Goal: Task Accomplishment & Management: Manage account settings

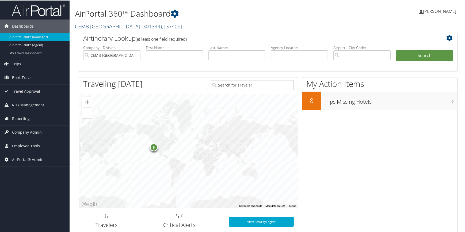
click at [142, 24] on span "( 301344 )" at bounding box center [152, 25] width 20 height 7
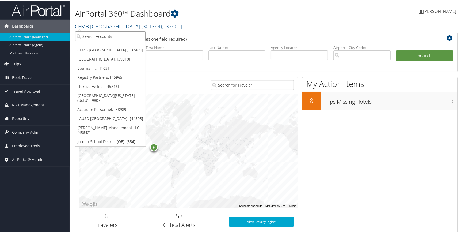
click at [93, 39] on input "search" at bounding box center [110, 36] width 70 height 10
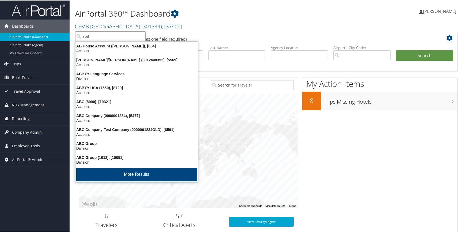
type input "abile"
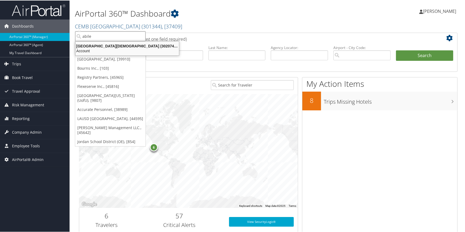
click at [101, 48] on div "Account" at bounding box center [127, 50] width 110 height 5
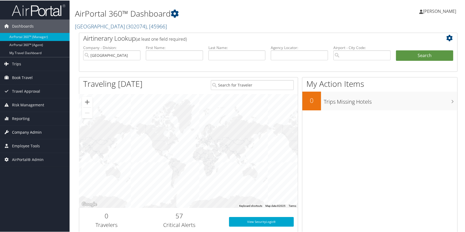
click at [29, 130] on span "Company Admin" at bounding box center [27, 131] width 30 height 13
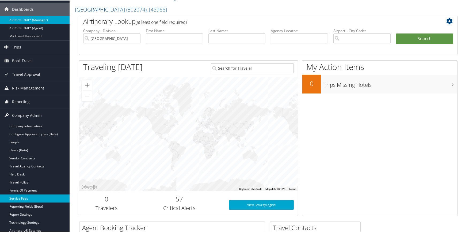
scroll to position [48, 0]
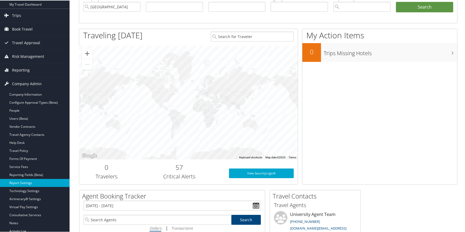
click at [27, 180] on link "Report Settings" at bounding box center [35, 182] width 70 height 8
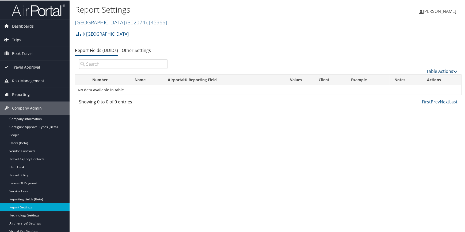
click at [429, 72] on link "Table Actions" at bounding box center [441, 71] width 31 height 6
click at [400, 80] on link "New Record" at bounding box center [424, 78] width 70 height 9
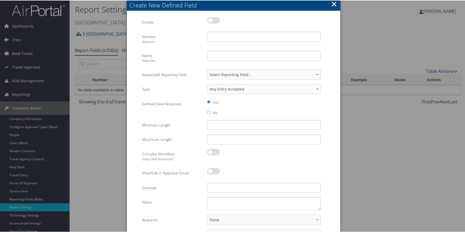
click at [217, 20] on label at bounding box center [213, 20] width 13 height 6
click at [213, 20] on input "checkbox" at bounding box center [211, 20] width 3 height 3
checkbox input "true"
click at [218, 38] on input "Number Required" at bounding box center [264, 36] width 114 height 10
type input "56"
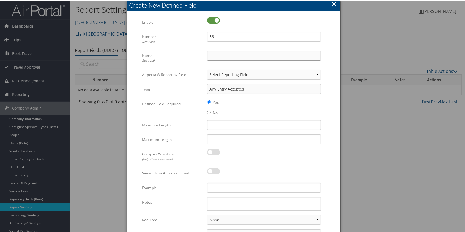
click at [214, 60] on input "Name Required" at bounding box center [264, 55] width 114 height 10
type input "travel class"
click at [335, 5] on button "×" at bounding box center [334, 3] width 6 height 11
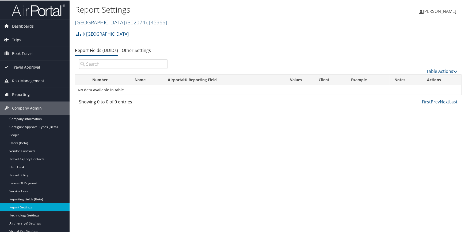
click at [109, 22] on link "[GEOGRAPHIC_DATA][DEMOGRAPHIC_DATA] ( 302074 ) , [ 45966 ]" at bounding box center [121, 21] width 92 height 7
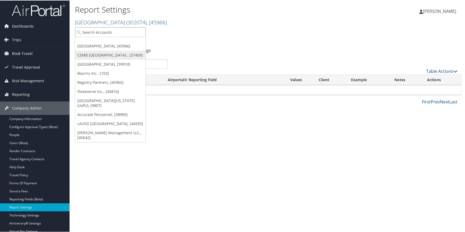
click at [98, 53] on link "CEMB [GEOGRAPHIC_DATA] , [37409]" at bounding box center [110, 54] width 70 height 9
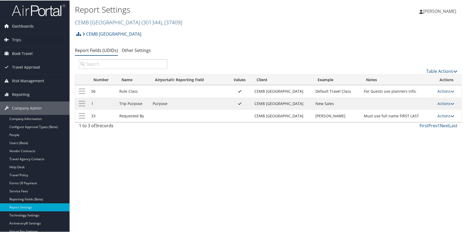
click at [97, 24] on link "CEMB USA ( 301344 ) , [ 37409 ]" at bounding box center [128, 21] width 107 height 7
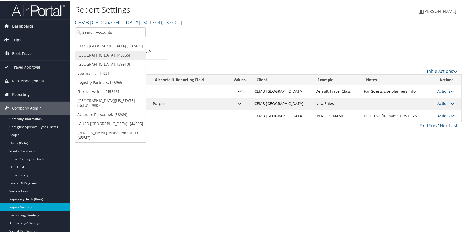
click at [90, 54] on link "[GEOGRAPHIC_DATA], [45966]" at bounding box center [110, 54] width 70 height 9
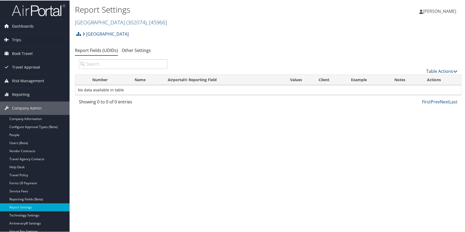
click at [431, 71] on link "Table Actions" at bounding box center [441, 71] width 31 height 6
click at [421, 77] on link "New Record" at bounding box center [424, 78] width 70 height 9
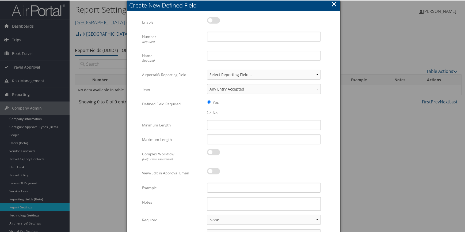
click at [214, 20] on label at bounding box center [213, 20] width 13 height 6
click at [213, 20] on input "checkbox" at bounding box center [211, 20] width 3 height 3
checkbox input "true"
click at [224, 37] on input "Number Required" at bounding box center [264, 36] width 114 height 10
type input "56"
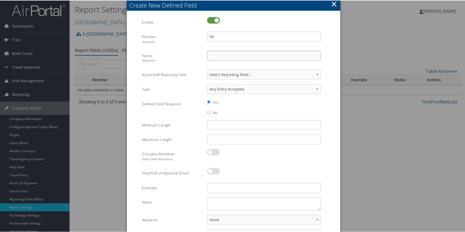
click at [226, 53] on input "Name Required" at bounding box center [264, 55] width 114 height 10
type input "Rule Class"
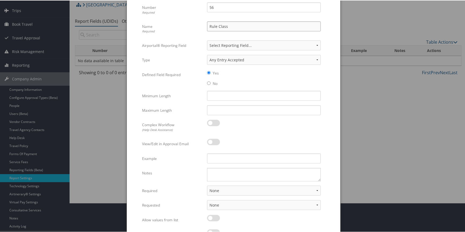
scroll to position [48, 0]
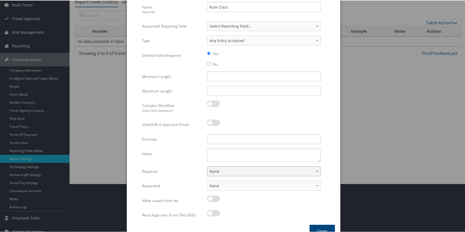
click at [218, 172] on select "None For Guest Travelers For Profiled Travelers For Both" at bounding box center [264, 171] width 114 height 10
select select "traveler"
click at [207, 166] on select "None For Guest Travelers For Profiled Travelers For Both" at bounding box center [264, 171] width 114 height 10
click at [224, 185] on select "None In Profile At Booking Both" at bounding box center [264, 185] width 114 height 10
select select "profiled"
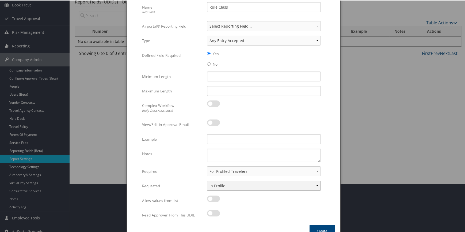
click at [207, 180] on select "None In Profile At Booking Both" at bounding box center [264, 185] width 114 height 10
click at [220, 140] on input "Example" at bounding box center [264, 139] width 114 height 10
type input "Default"
click at [236, 155] on textarea "Notes" at bounding box center [264, 154] width 114 height 13
type textarea "Use arrangers rule class if booking for a guest"
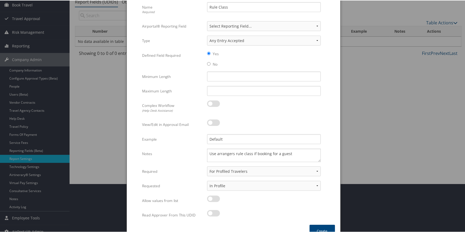
click at [214, 196] on label at bounding box center [213, 198] width 13 height 6
click at [213, 197] on input "checkbox" at bounding box center [211, 198] width 3 height 3
checkbox input "true"
drag, startPoint x: 231, startPoint y: 138, endPoint x: 198, endPoint y: 138, distance: 33.2
click at [198, 138] on div "Example Default Multiple values The selected items contain different values for…" at bounding box center [233, 141] width 183 height 14
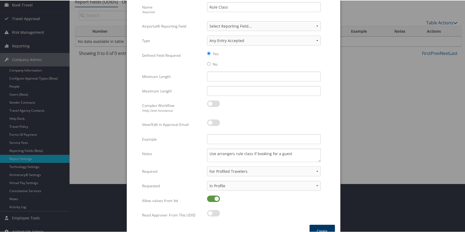
click at [327, 227] on button "Create" at bounding box center [322, 230] width 25 height 13
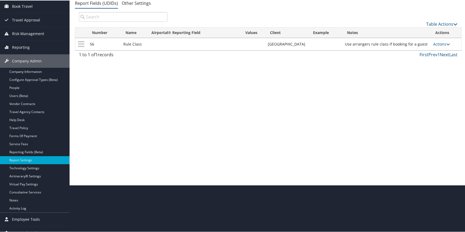
scroll to position [0, 0]
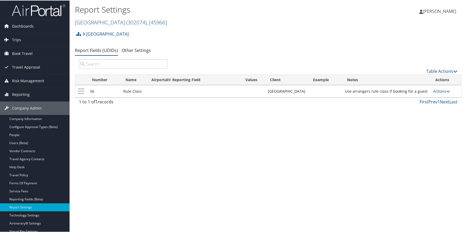
click at [108, 22] on link "Abilene Christian University ( 302074 ) , [ 45966 ]" at bounding box center [121, 21] width 92 height 7
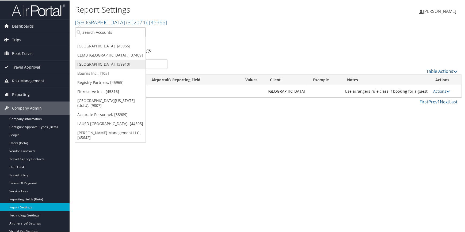
click at [99, 62] on link "[GEOGRAPHIC_DATA], [39910]" at bounding box center [110, 63] width 70 height 9
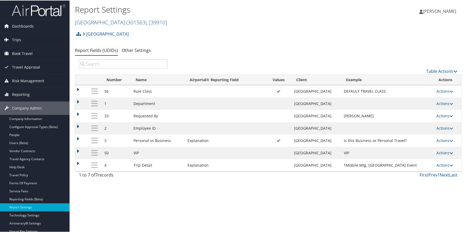
click at [101, 23] on link "Rimini Street ( 301563 ) , [ 39910 ]" at bounding box center [121, 21] width 92 height 7
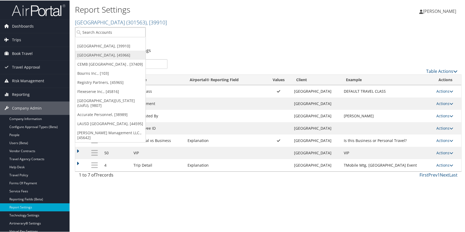
click at [104, 54] on link "[GEOGRAPHIC_DATA], [45966]" at bounding box center [110, 54] width 70 height 9
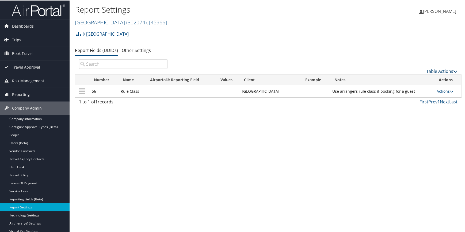
click at [433, 69] on link "Table Actions" at bounding box center [441, 71] width 31 height 6
click at [421, 78] on link "New Record" at bounding box center [424, 78] width 70 height 9
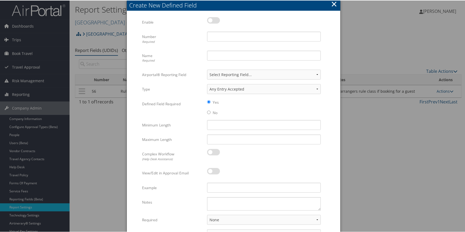
click at [214, 20] on label at bounding box center [213, 20] width 13 height 6
click at [213, 20] on input "checkbox" at bounding box center [211, 20] width 3 height 3
checkbox input "true"
click at [216, 40] on input "Number Required" at bounding box center [264, 36] width 114 height 10
type input "33"
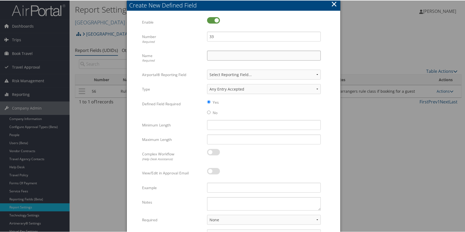
click at [220, 52] on input "Name Required" at bounding box center [264, 55] width 114 height 10
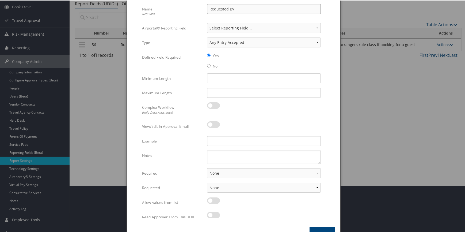
scroll to position [48, 0]
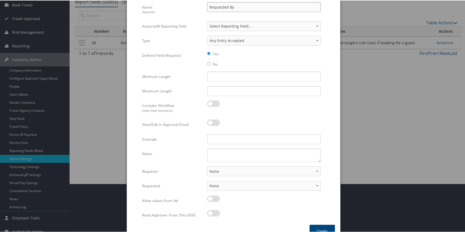
type input "Requested By"
click at [217, 170] on select "None For Guest Travelers For Profiled Travelers For Both" at bounding box center [264, 171] width 114 height 10
select select "both"
click at [207, 166] on select "None For Guest Travelers For Profiled Travelers For Both" at bounding box center [264, 171] width 114 height 10
click at [222, 184] on select "None In Profile At Booking Both" at bounding box center [264, 185] width 114 height 10
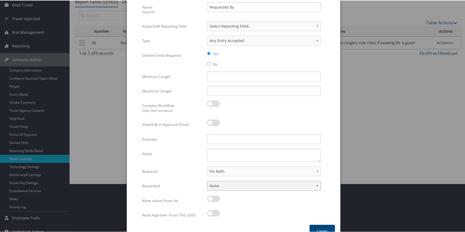
select select "trip"
click at [207, 180] on select "None In Profile At Booking Both" at bounding box center [264, 185] width 114 height 10
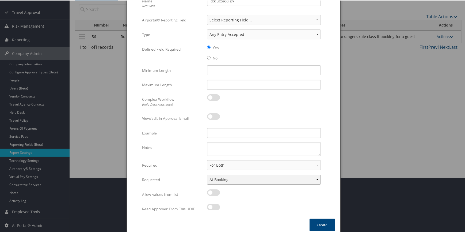
scroll to position [58, 0]
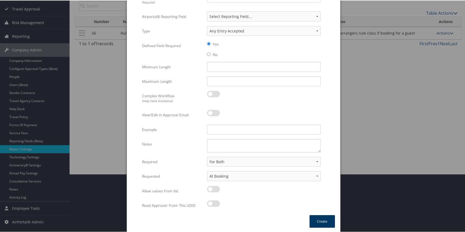
click at [324, 217] on button "Create" at bounding box center [322, 220] width 25 height 13
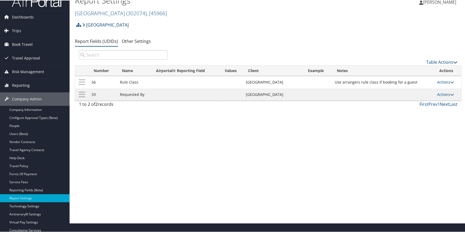
scroll to position [5, 0]
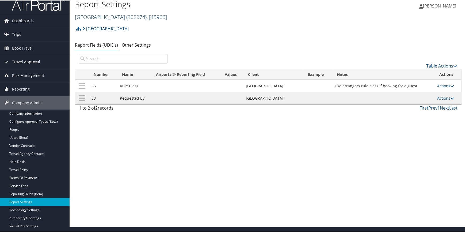
click at [108, 14] on link "Abilene Christian University ( 302074 ) , [ 45966 ]" at bounding box center [121, 16] width 92 height 7
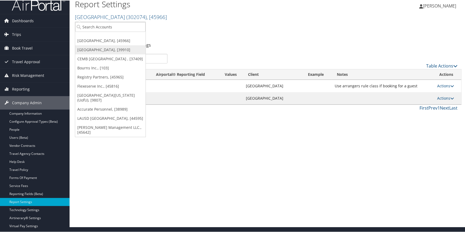
click at [95, 48] on link "Rimini Street, [39910]" at bounding box center [110, 49] width 70 height 9
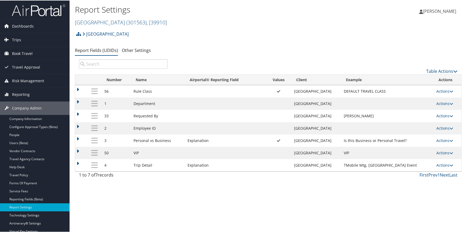
click at [434, 116] on td "Actions Update Report Field Values Upload Report Field Values Edit Delete" at bounding box center [448, 115] width 28 height 12
click at [438, 116] on link "Actions" at bounding box center [445, 115] width 17 height 5
click at [413, 138] on link "Edit" at bounding box center [421, 141] width 58 height 9
select select "both"
select select "trip"
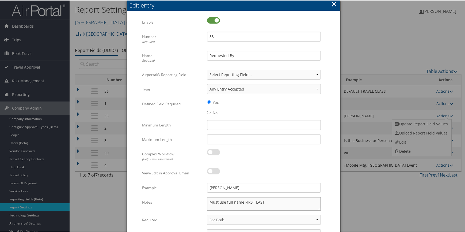
drag, startPoint x: 270, startPoint y: 201, endPoint x: 206, endPoint y: 205, distance: 64.1
click at [207, 205] on textarea "Must use full name FIRST LAST" at bounding box center [264, 203] width 114 height 13
click at [335, 4] on button "×" at bounding box center [334, 3] width 6 height 11
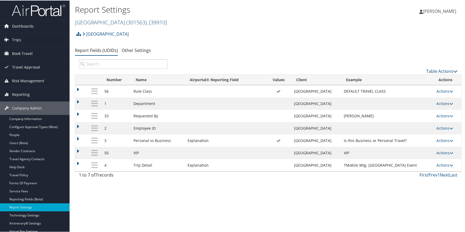
click at [89, 20] on link "[GEOGRAPHIC_DATA] ( 301563 ) , [ 39910 ]" at bounding box center [121, 21] width 92 height 7
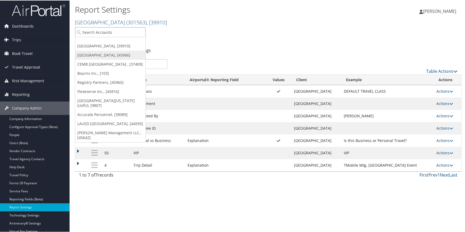
click at [91, 52] on link "[GEOGRAPHIC_DATA], [45966]" at bounding box center [110, 54] width 70 height 9
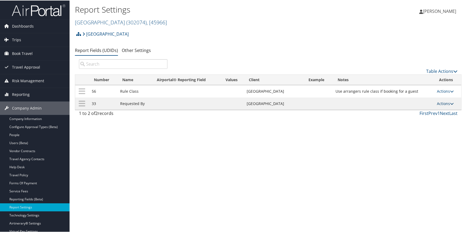
click at [437, 102] on link "Actions" at bounding box center [445, 102] width 17 height 5
click at [416, 128] on link "Edit" at bounding box center [423, 129] width 58 height 9
select select "both"
select select "trip"
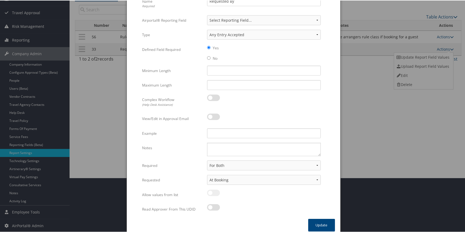
scroll to position [58, 0]
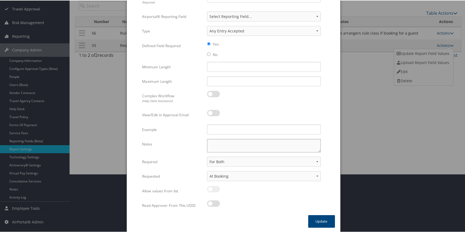
click at [215, 145] on textarea "Notes" at bounding box center [264, 144] width 114 height 13
paste textarea "Must use full name FIRST LAST"
type textarea "Must use full name FIRST LAST"
click at [222, 128] on input "Example" at bounding box center [264, 129] width 114 height 10
type input "John Smith"
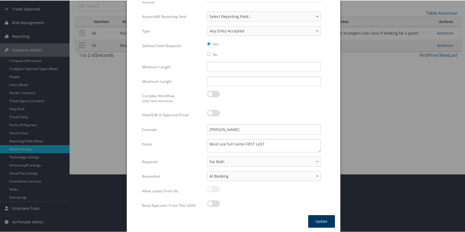
click at [312, 220] on button "Update" at bounding box center [321, 220] width 27 height 13
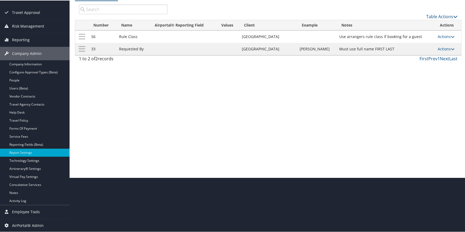
scroll to position [54, 0]
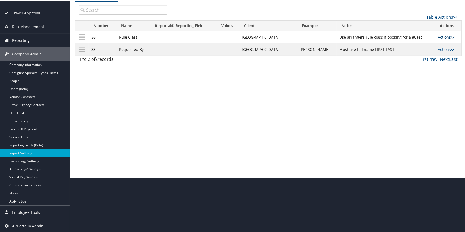
click at [441, 34] on link "Actions" at bounding box center [446, 36] width 17 height 5
click at [411, 64] on link "Edit" at bounding box center [423, 62] width 58 height 9
select select "traveler"
select select "profiled"
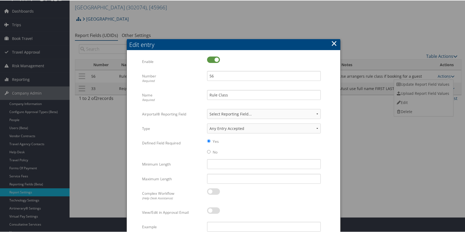
scroll to position [0, 0]
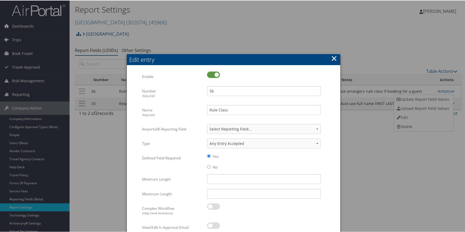
click at [334, 58] on button "×" at bounding box center [334, 57] width 6 height 11
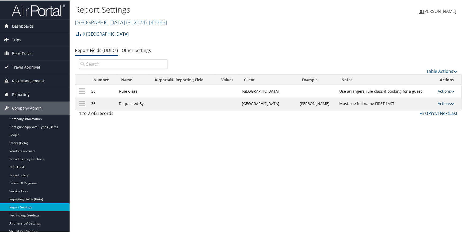
click at [440, 90] on link "Actions" at bounding box center [446, 90] width 17 height 5
click at [420, 97] on link "Update Report Field Values" at bounding box center [423, 98] width 58 height 9
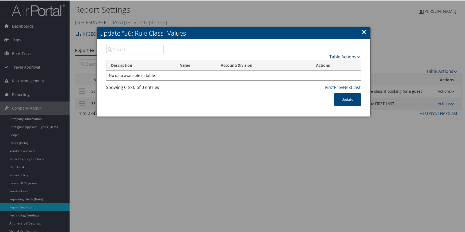
click at [347, 56] on link "Table Actions" at bounding box center [345, 56] width 31 height 6
click at [335, 61] on link "New Record" at bounding box center [324, 64] width 70 height 9
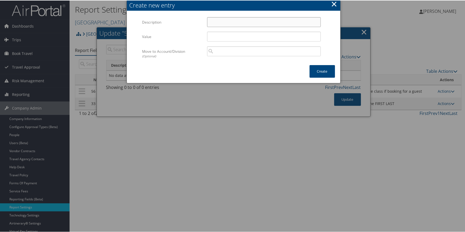
click at [225, 24] on input "Description" at bounding box center [264, 22] width 114 height 10
click at [224, 21] on input "Description" at bounding box center [264, 22] width 114 height 10
paste input "Standard ACU Traveler Policy"
type input "Standard ACU Traveler Policy"
click at [215, 44] on div "Multiple values The selected items contain different values for this input. To …" at bounding box center [264, 38] width 122 height 14
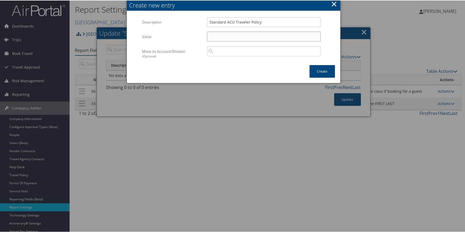
click at [216, 38] on input "Value" at bounding box center [264, 36] width 114 height 10
paste input "Standard ACU Traveler Policy"
type input "Standard ACU Traveler Policy"
click at [313, 67] on button "Create" at bounding box center [322, 71] width 25 height 13
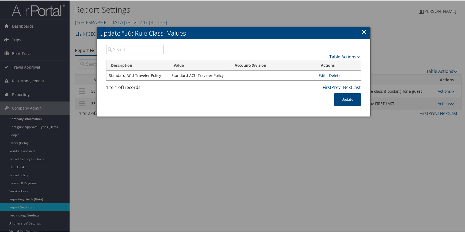
click at [338, 57] on link "Table Actions" at bounding box center [345, 56] width 31 height 6
click at [327, 63] on link "New Record" at bounding box center [324, 64] width 70 height 9
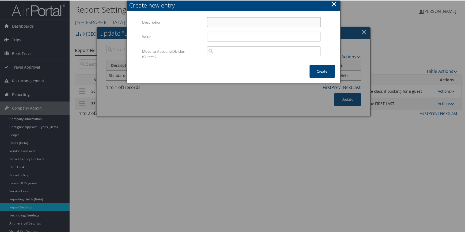
click at [222, 24] on input "Description" at bounding box center [264, 22] width 114 height 10
click at [222, 22] on input "Description" at bounding box center [264, 22] width 114 height 10
paste input "Executive ACU Traveler Policy"
type input "Executive ACU Traveler Policy"
click at [216, 32] on input "Value" at bounding box center [264, 36] width 114 height 10
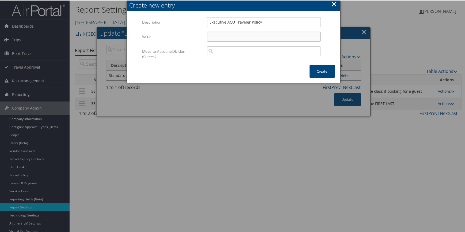
paste input "Executive ACU Traveler Policy"
type input "Executive ACU Traveler Policy"
click at [324, 73] on button "Create" at bounding box center [322, 71] width 25 height 13
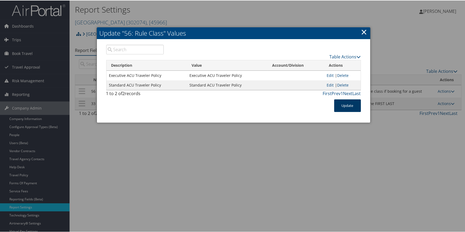
click at [355, 107] on button "Update" at bounding box center [347, 105] width 27 height 13
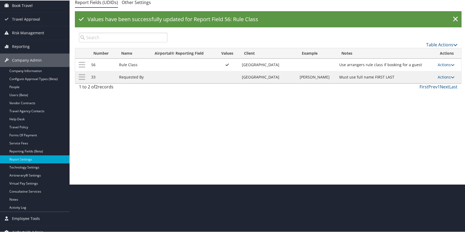
scroll to position [48, 0]
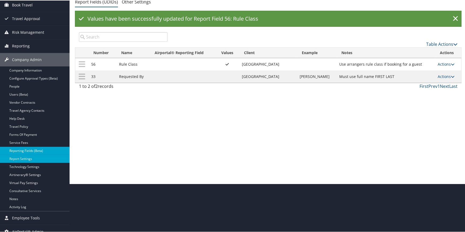
click at [48, 150] on link "Reporting Fields (Beta)" at bounding box center [35, 150] width 70 height 8
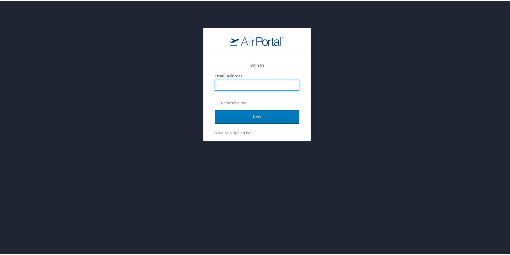
type input "brandilyn.turner@cbtravel.com"
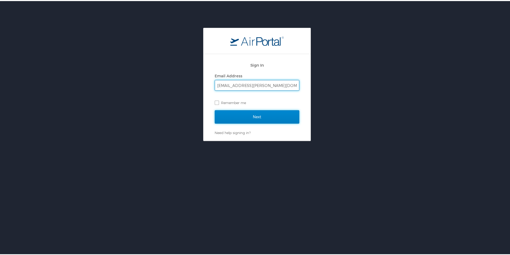
click at [247, 117] on input "Next" at bounding box center [257, 115] width 85 height 13
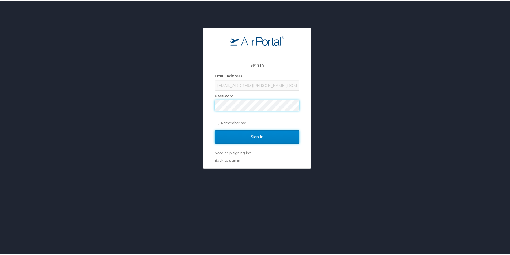
click at [239, 135] on input "Sign In" at bounding box center [257, 135] width 85 height 13
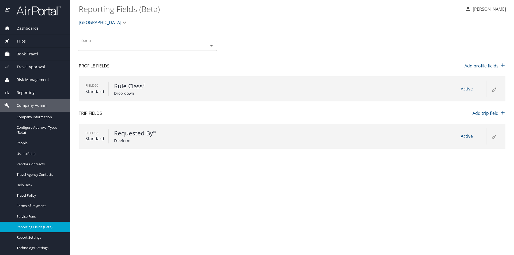
click at [495, 91] on icon at bounding box center [494, 89] width 6 height 6
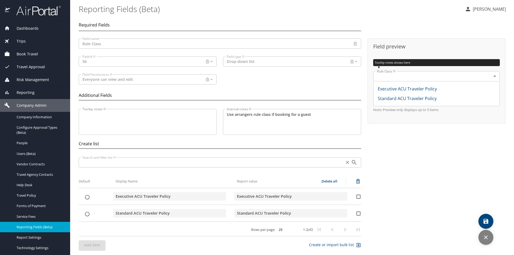
click at [356, 197] on input "secondary checkbox" at bounding box center [358, 196] width 5 height 5
checkbox input "false"
click at [87, 197] on input "list items" at bounding box center [87, 197] width 17 height 5
checkbox input "true"
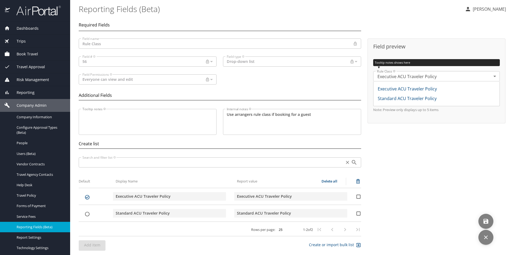
click at [486, 222] on icon "save" at bounding box center [486, 221] width 6 height 6
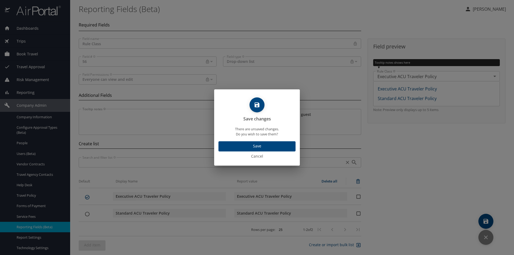
click at [255, 158] on span "Cancel" at bounding box center [256, 156] width 81 height 7
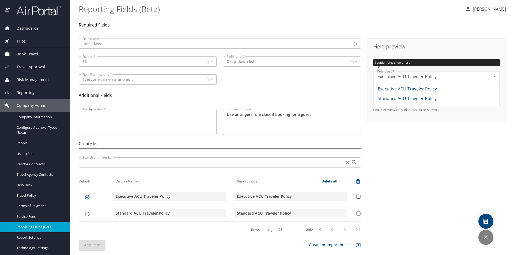
click at [88, 214] on input "list items" at bounding box center [87, 213] width 17 height 5
checkbox input "true"
click at [482, 224] on span "save" at bounding box center [485, 221] width 15 height 6
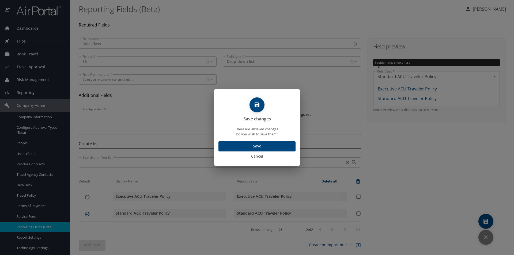
click at [264, 148] on span "Save" at bounding box center [257, 146] width 69 height 7
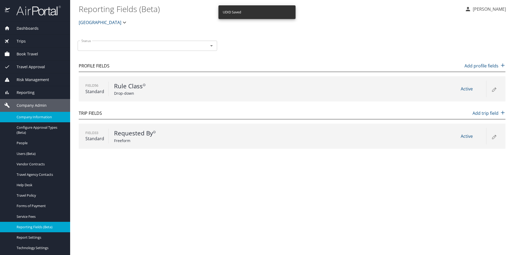
click at [45, 117] on span "Company Information" at bounding box center [40, 117] width 47 height 5
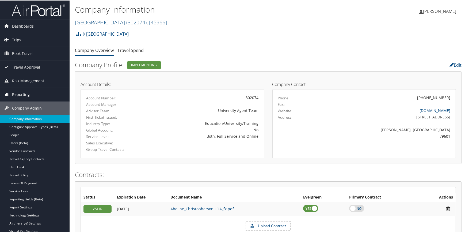
click at [18, 95] on span "Reporting" at bounding box center [21, 93] width 18 height 13
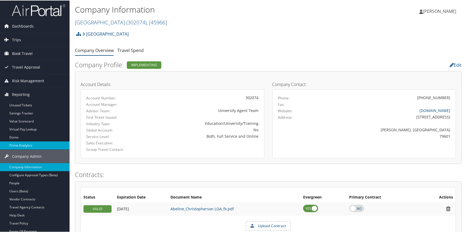
click at [20, 142] on link "Prime Analytics" at bounding box center [35, 145] width 70 height 8
